Goal: Task Accomplishment & Management: Use online tool/utility

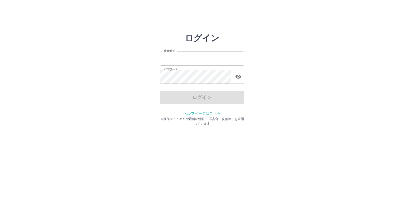
type input "*******"
click at [203, 99] on div "ログイン" at bounding box center [202, 97] width 84 height 13
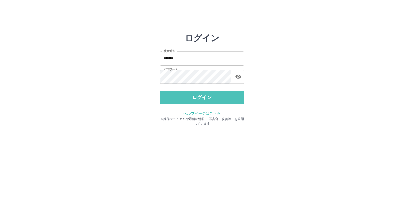
click at [203, 99] on button "ログイン" at bounding box center [202, 97] width 84 height 13
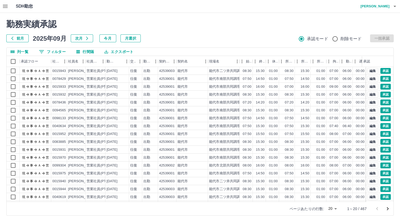
scroll to position [27, 0]
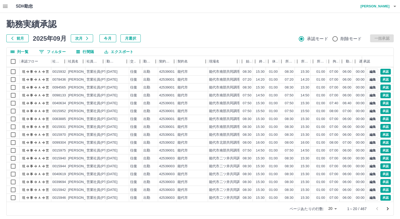
click at [386, 209] on icon "次のページへ" at bounding box center [388, 209] width 6 height 6
click at [387, 207] on icon "次のページへ" at bounding box center [388, 209] width 6 height 6
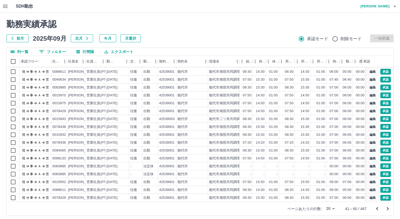
scroll to position [0, 0]
